Goal: Register for event/course

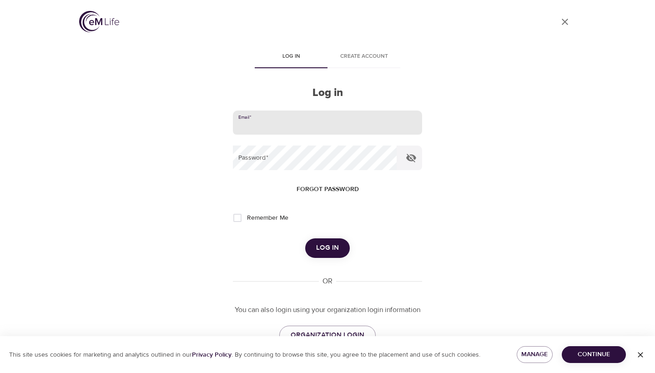
scroll to position [28, 0]
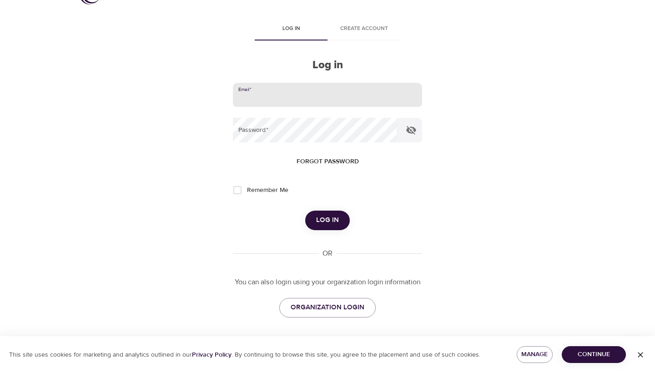
type input "[EMAIL_ADDRESS][DOMAIN_NAME]"
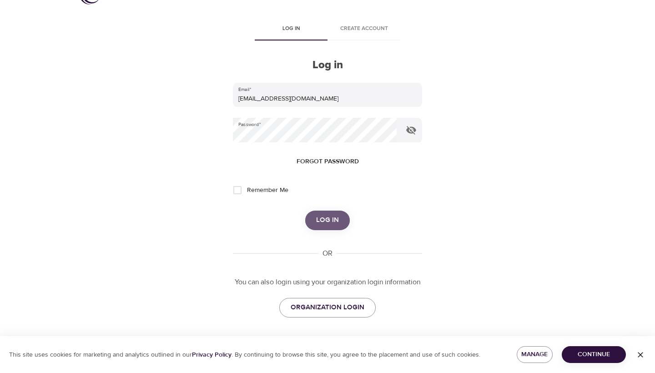
click at [335, 215] on span "Log in" at bounding box center [327, 220] width 23 height 12
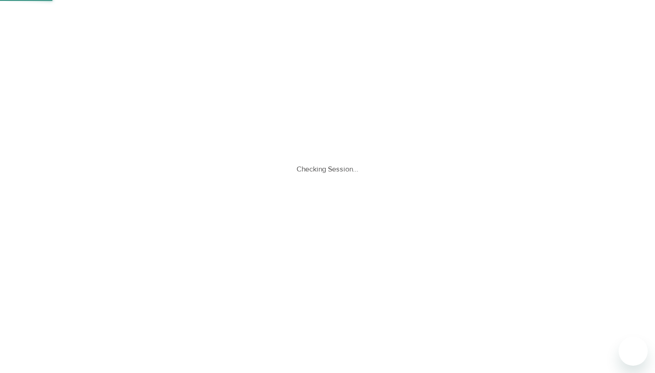
scroll to position [0, 0]
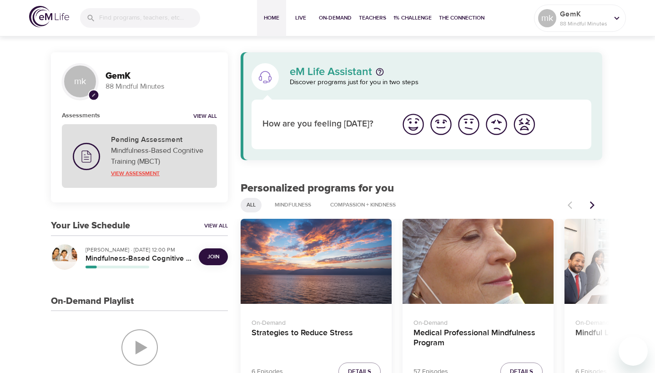
click at [157, 169] on p "View Assessment" at bounding box center [158, 173] width 95 height 8
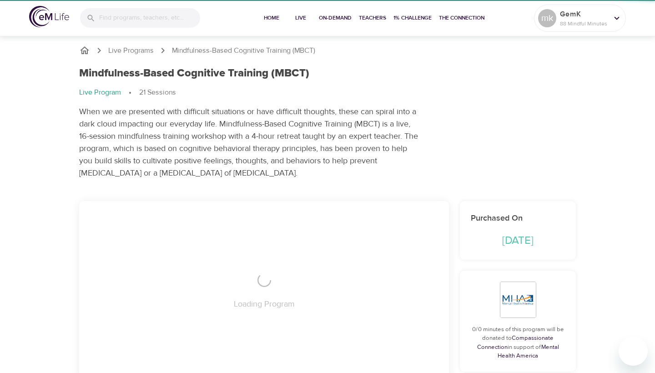
click at [147, 274] on div "Loading Program" at bounding box center [264, 292] width 370 height 182
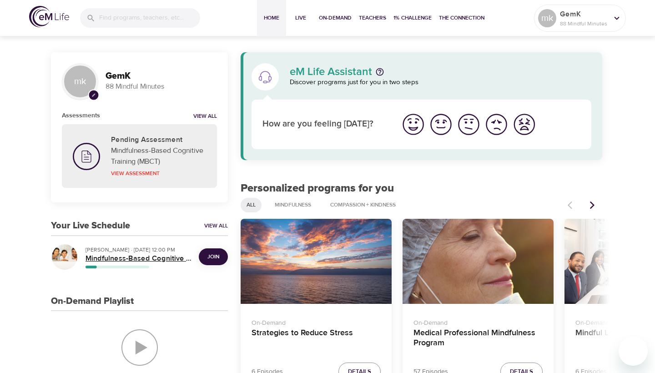
click at [169, 262] on h5 "Mindfulness-Based Cognitive Training (MBCT)" at bounding box center [139, 259] width 106 height 10
click at [202, 256] on button "Join" at bounding box center [213, 256] width 29 height 17
